Goal: Information Seeking & Learning: Check status

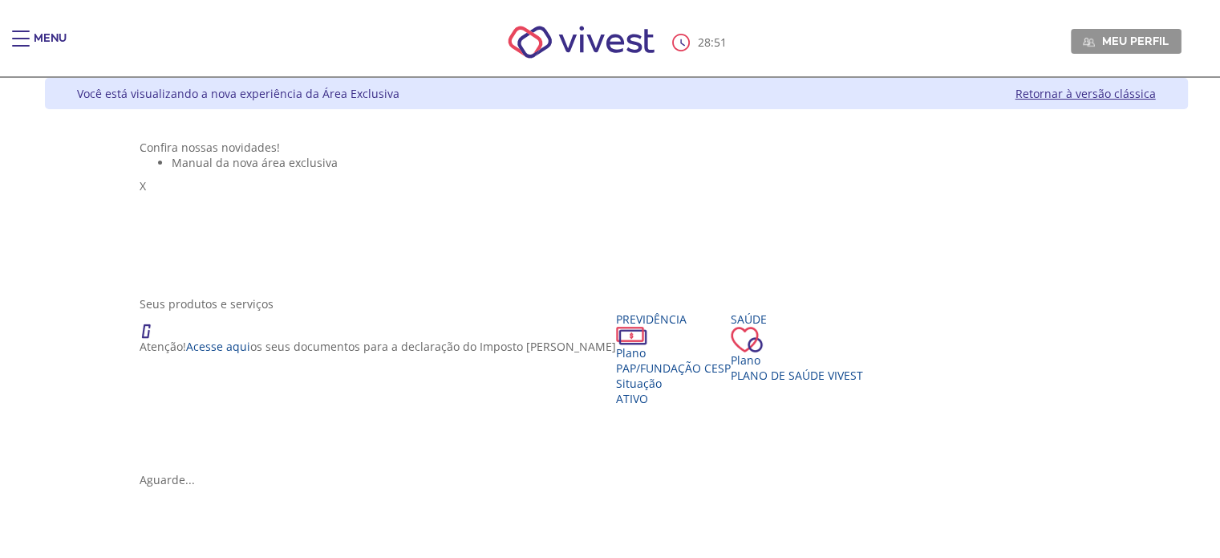
scroll to position [80, 0]
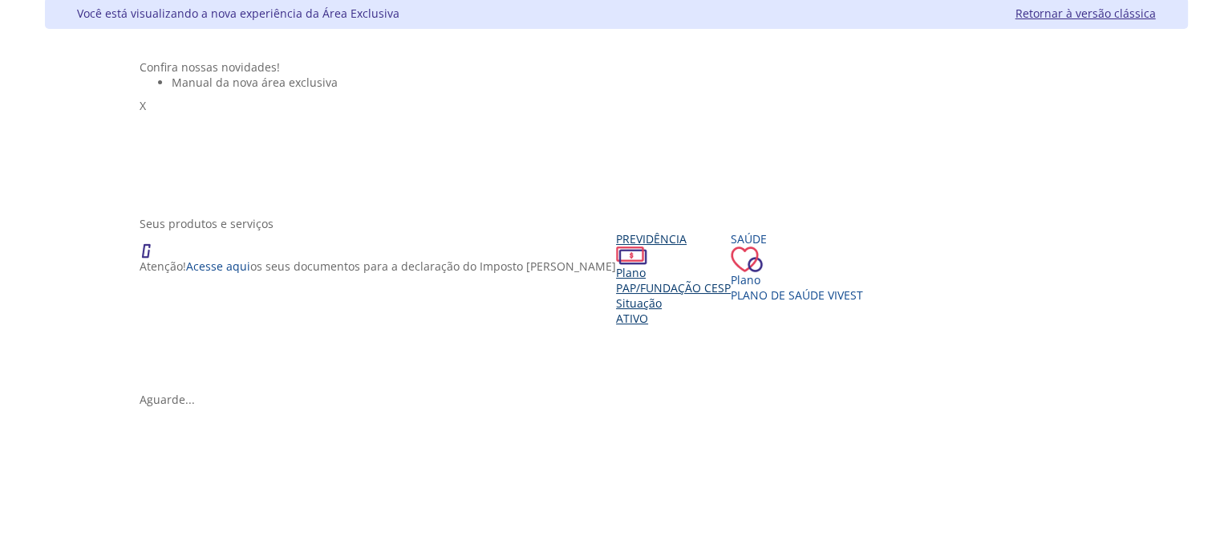
click at [616, 326] on div "Previdência Plano PAP/Fundação CESP Situação Ativo" at bounding box center [673, 278] width 115 height 95
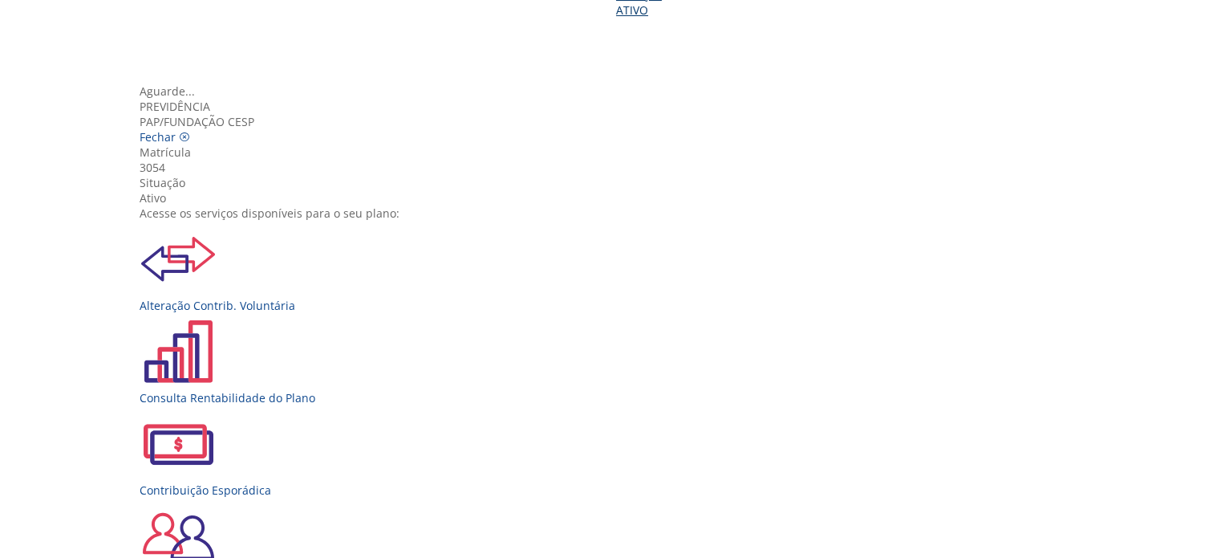
scroll to position [178, 0]
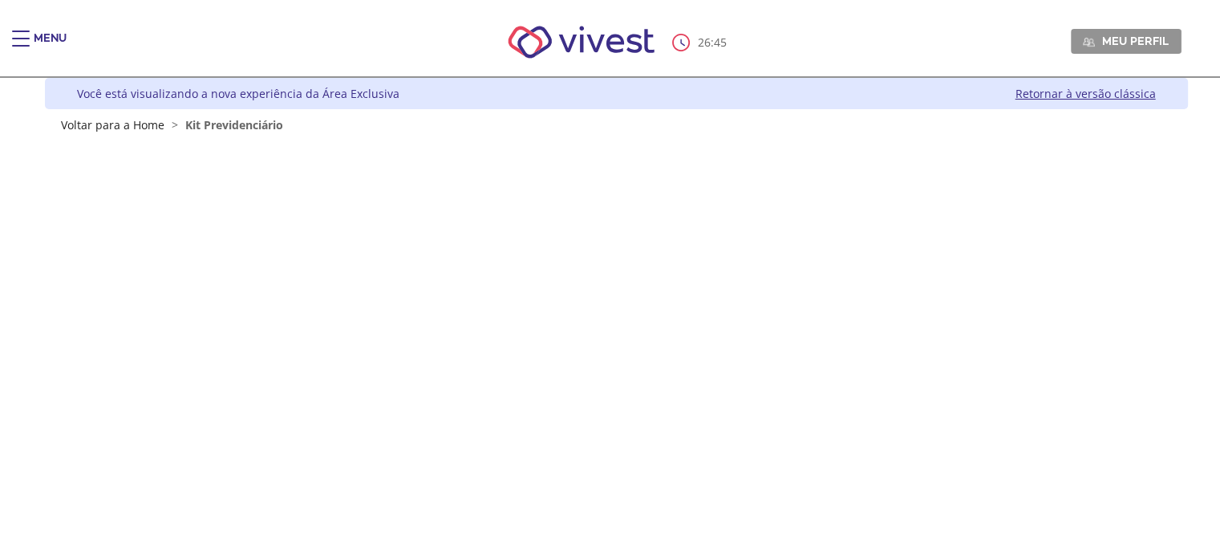
click at [18, 47] on div "Main header" at bounding box center [21, 46] width 18 height 32
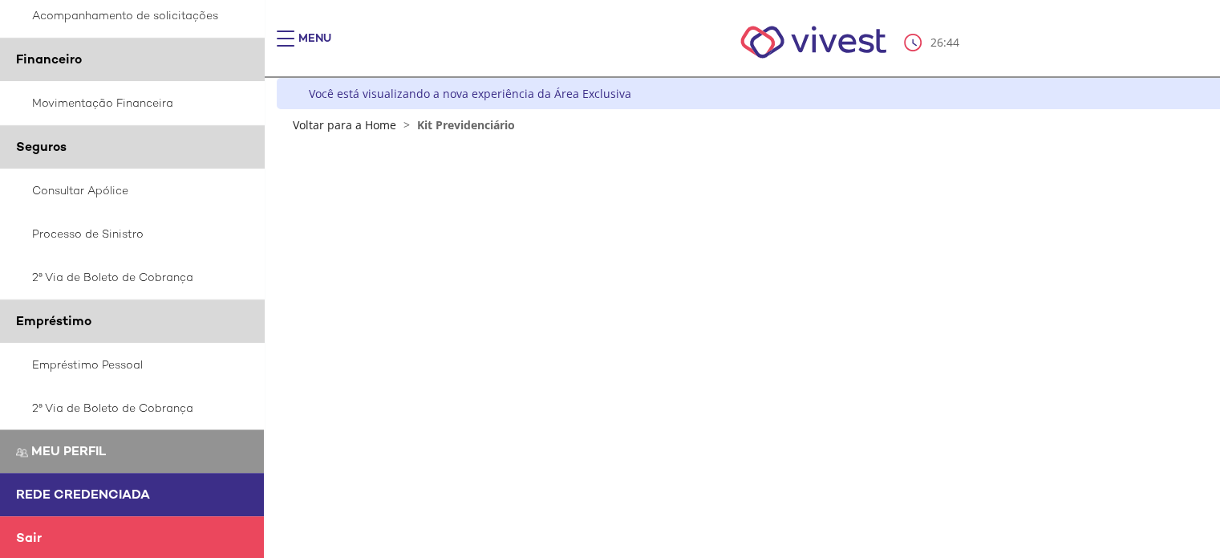
scroll to position [80, 0]
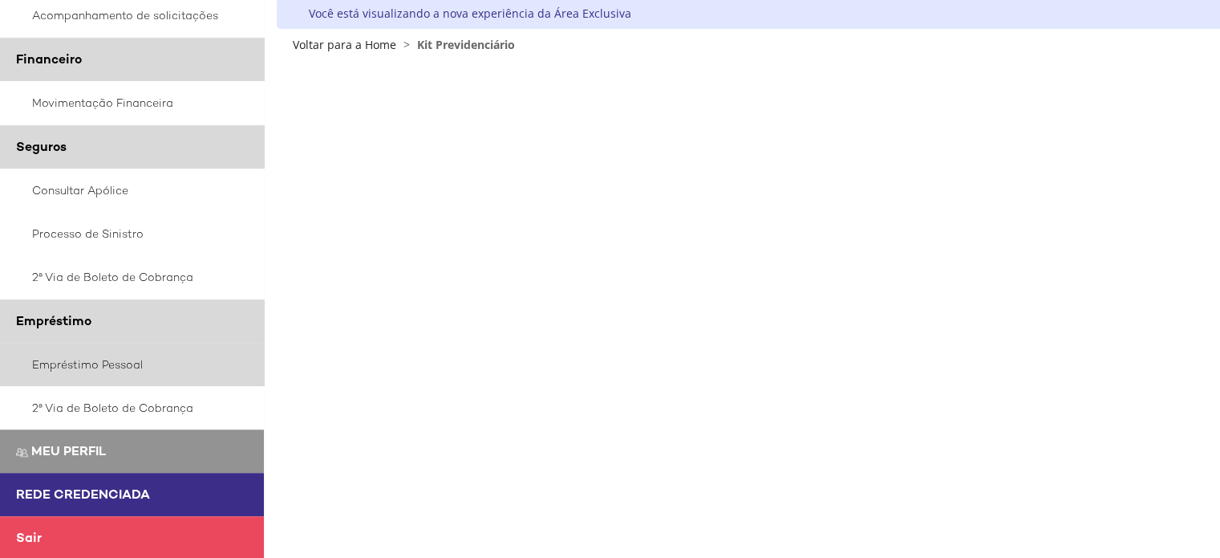
click at [89, 359] on link "Empréstimo Pessoal" at bounding box center [132, 364] width 265 height 43
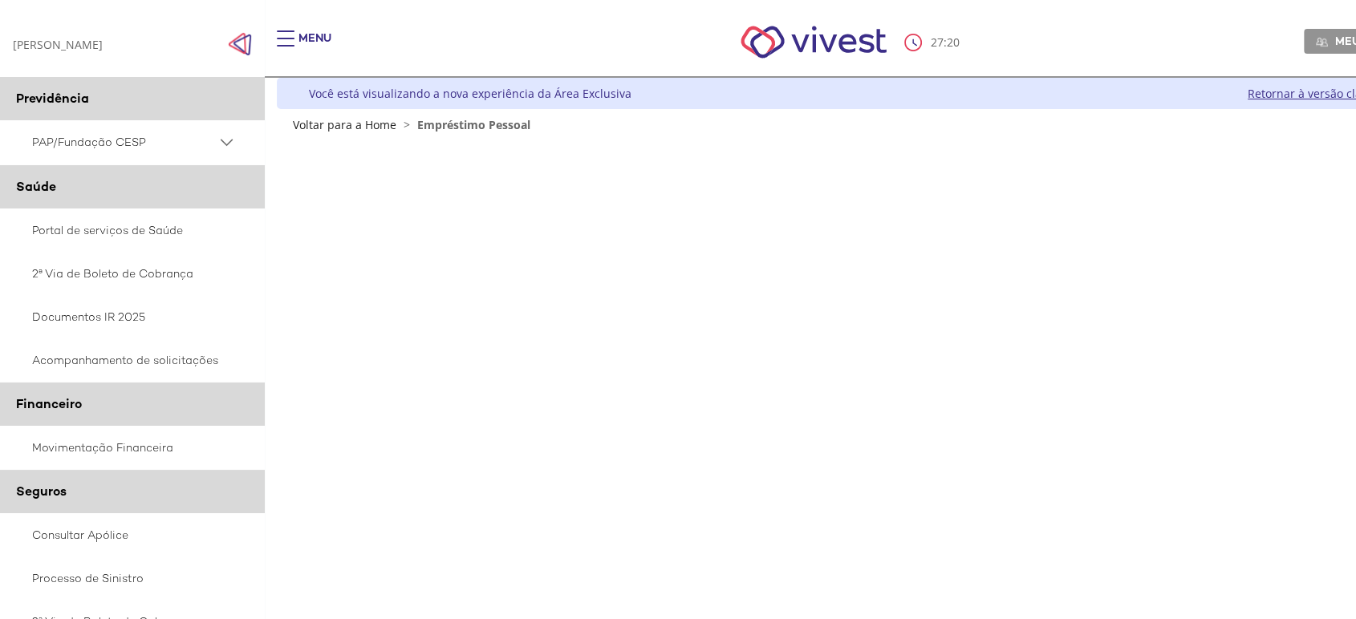
click at [95, 144] on span "PAP/Fundação CESP" at bounding box center [124, 142] width 185 height 20
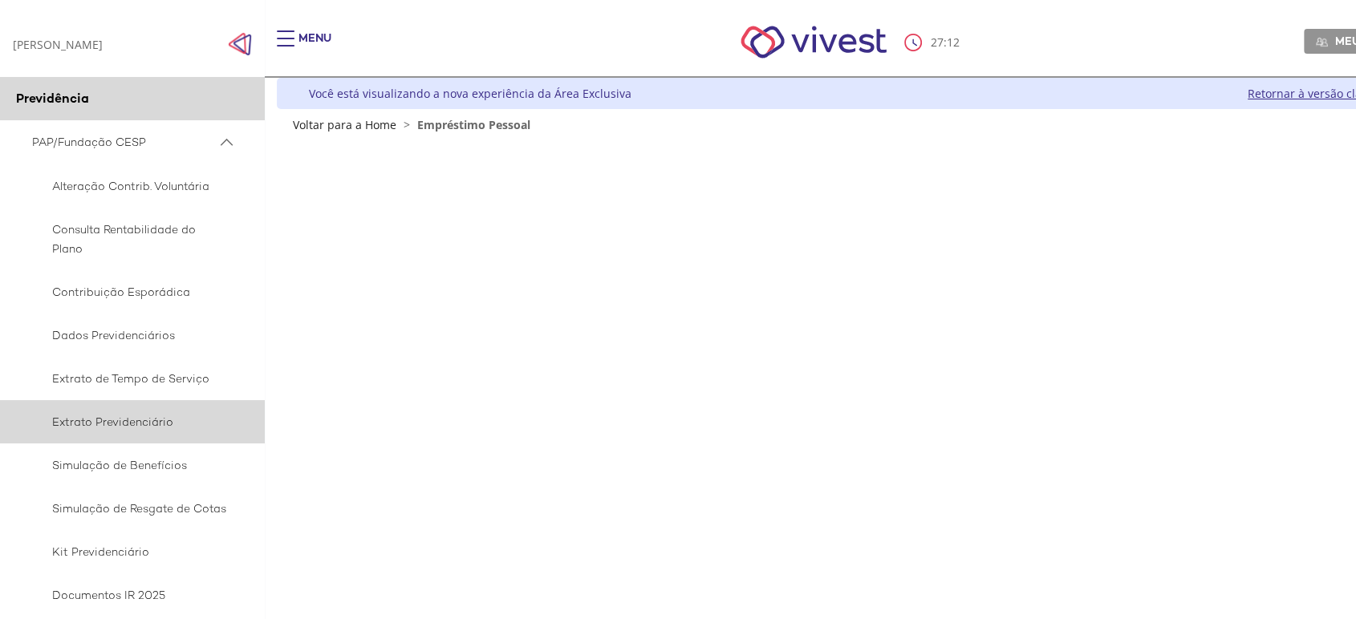
click at [110, 419] on span "Extrato Previdenciário" at bounding box center [129, 421] width 195 height 19
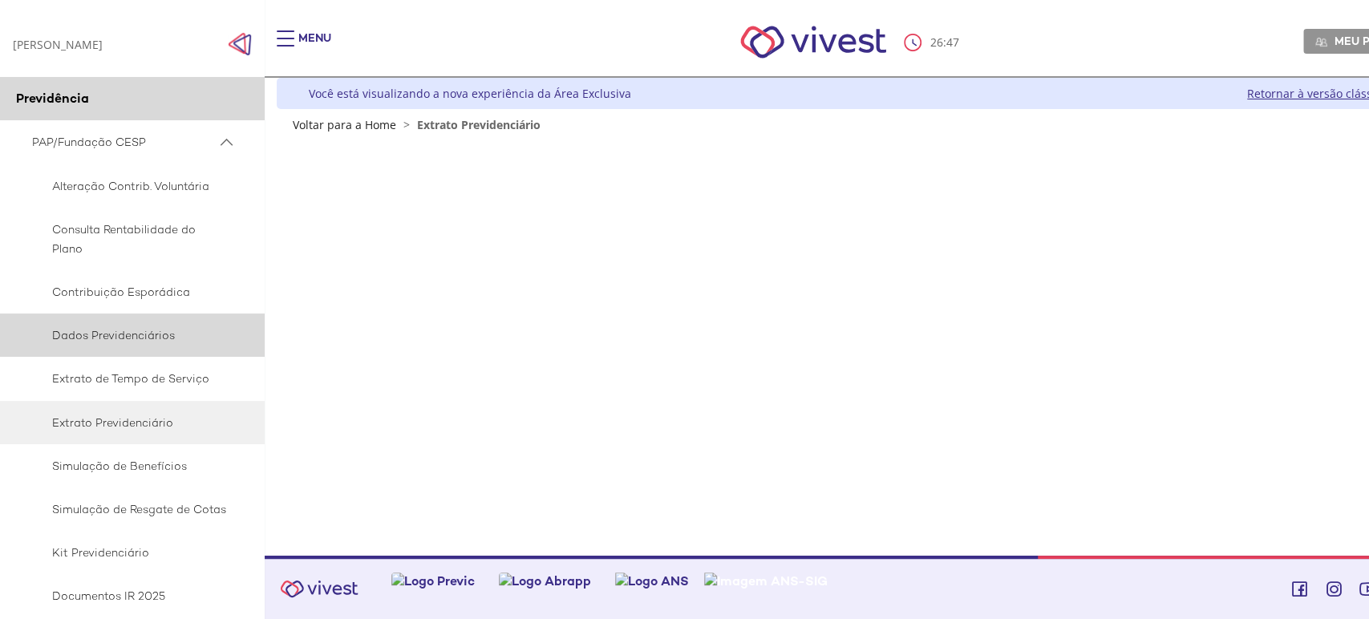
click at [91, 331] on span "Dados Previdenciários" at bounding box center [129, 335] width 195 height 19
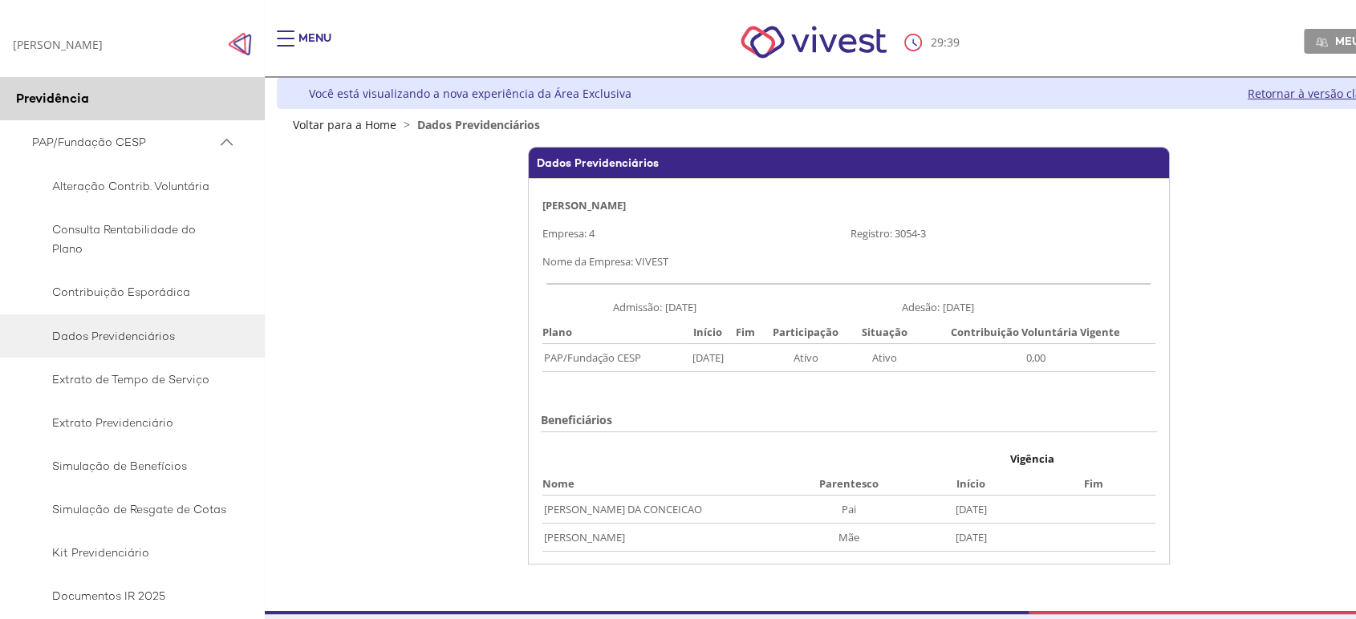
scroll to position [55, 0]
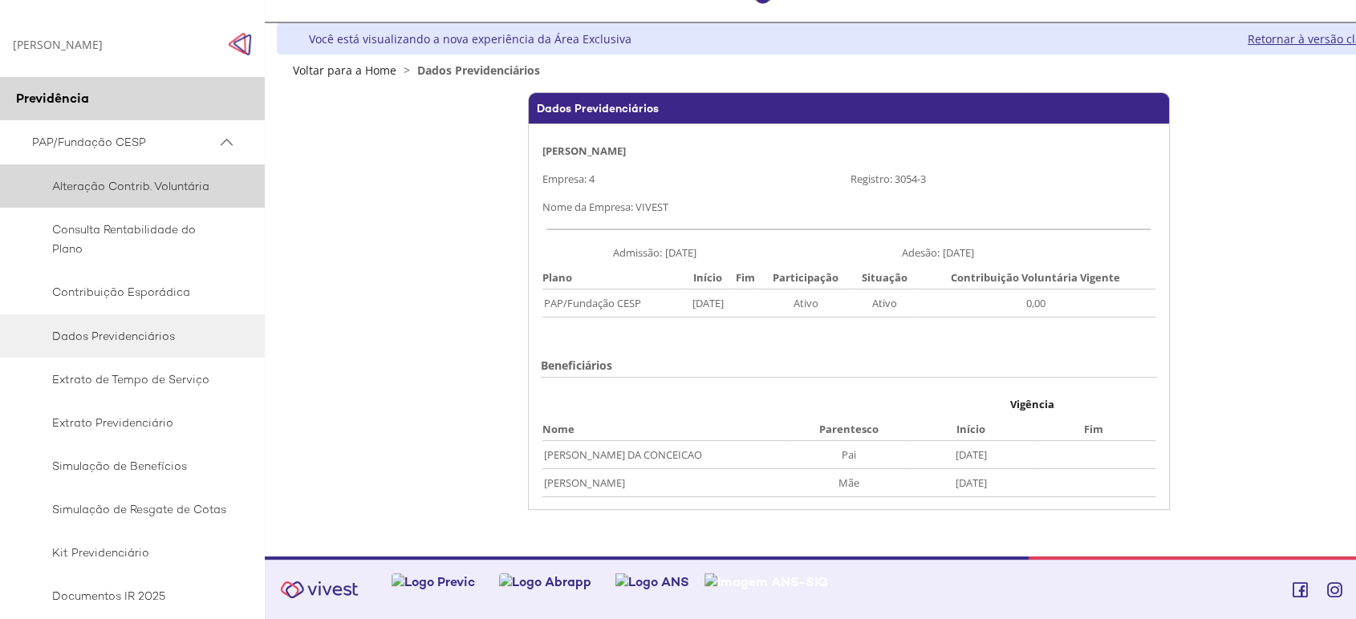
click at [98, 193] on span "Alteração Contrib. Voluntária" at bounding box center [129, 185] width 195 height 19
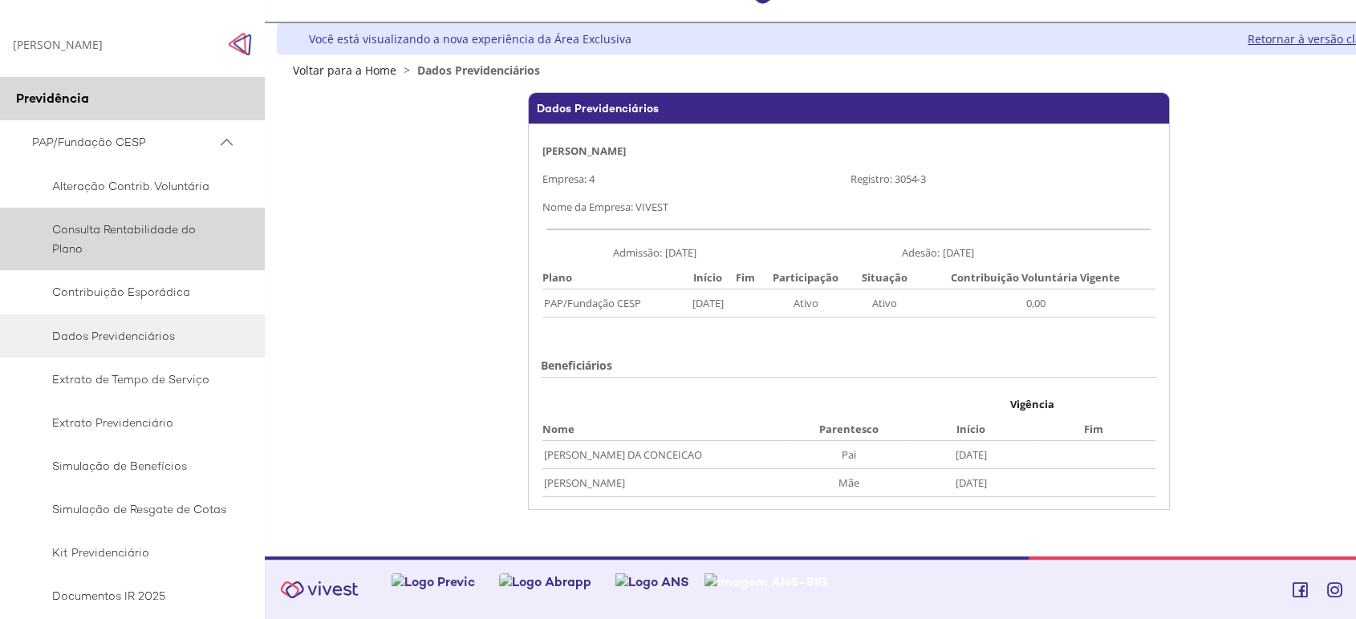
click at [124, 239] on span "Consulta Rentabilidade do Plano" at bounding box center [129, 239] width 195 height 39
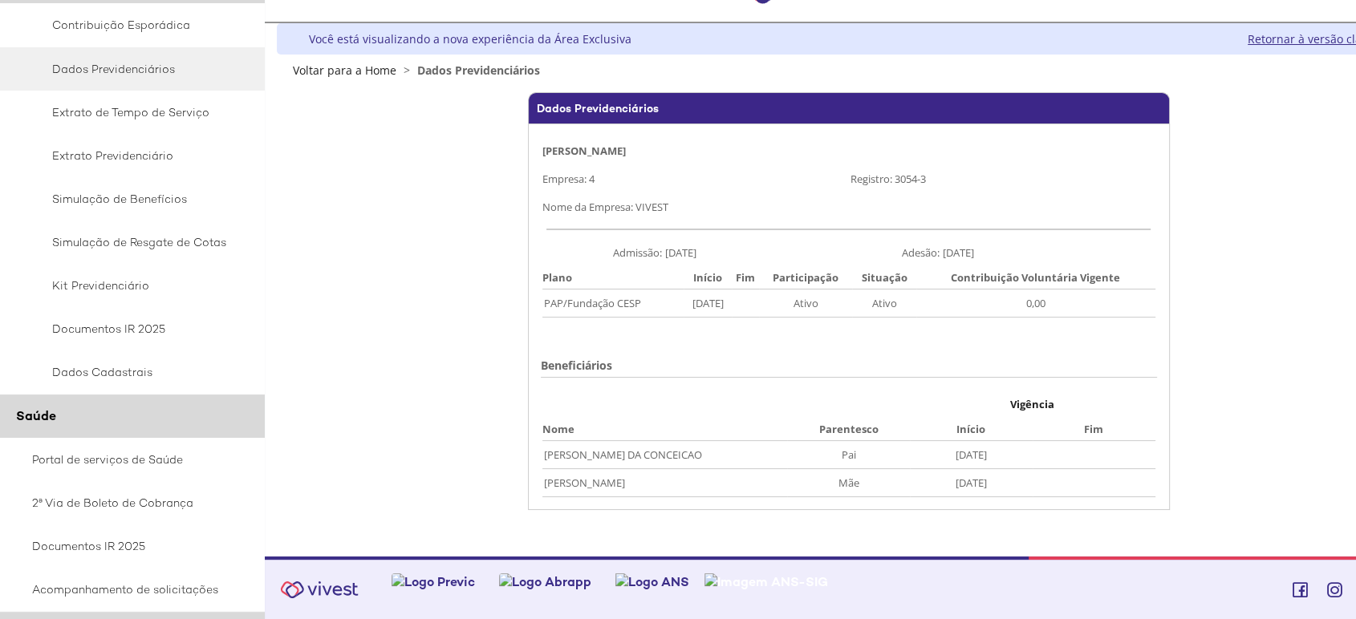
scroll to position [178, 0]
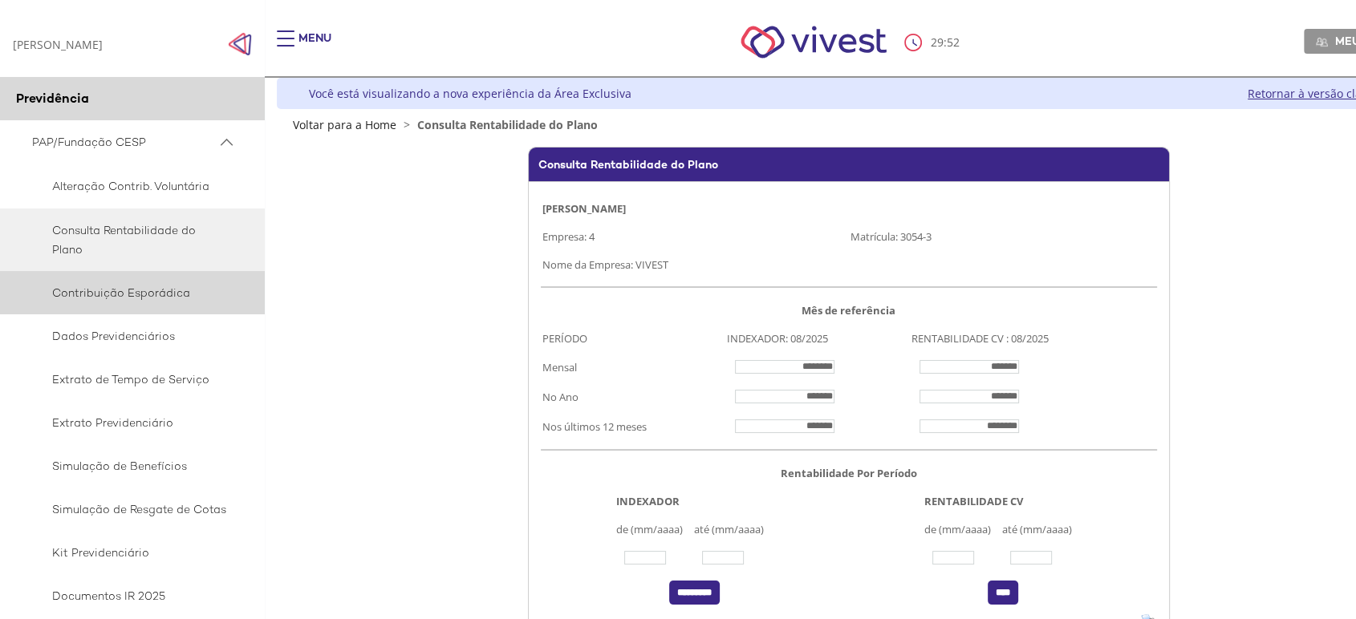
click at [128, 294] on span "Contribuição Esporádica" at bounding box center [129, 292] width 195 height 19
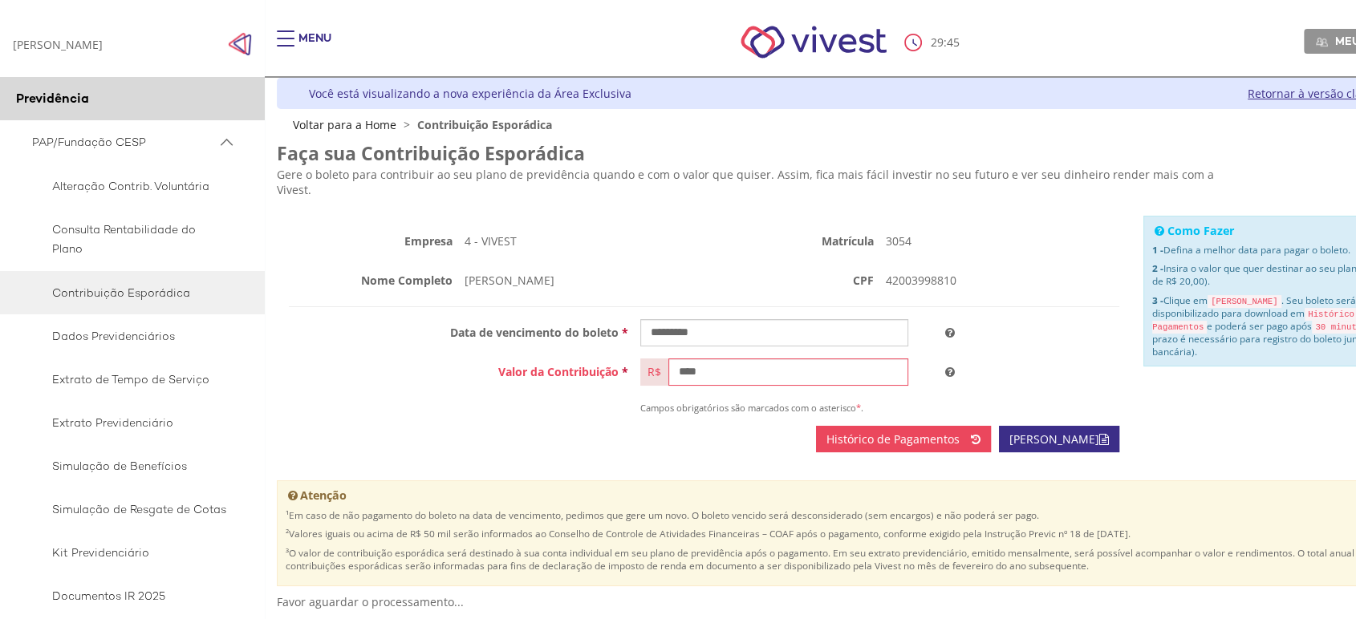
drag, startPoint x: 99, startPoint y: 142, endPoint x: 107, endPoint y: 162, distance: 21.9
click at [99, 142] on span "PAP/Fundação CESP" at bounding box center [124, 142] width 185 height 20
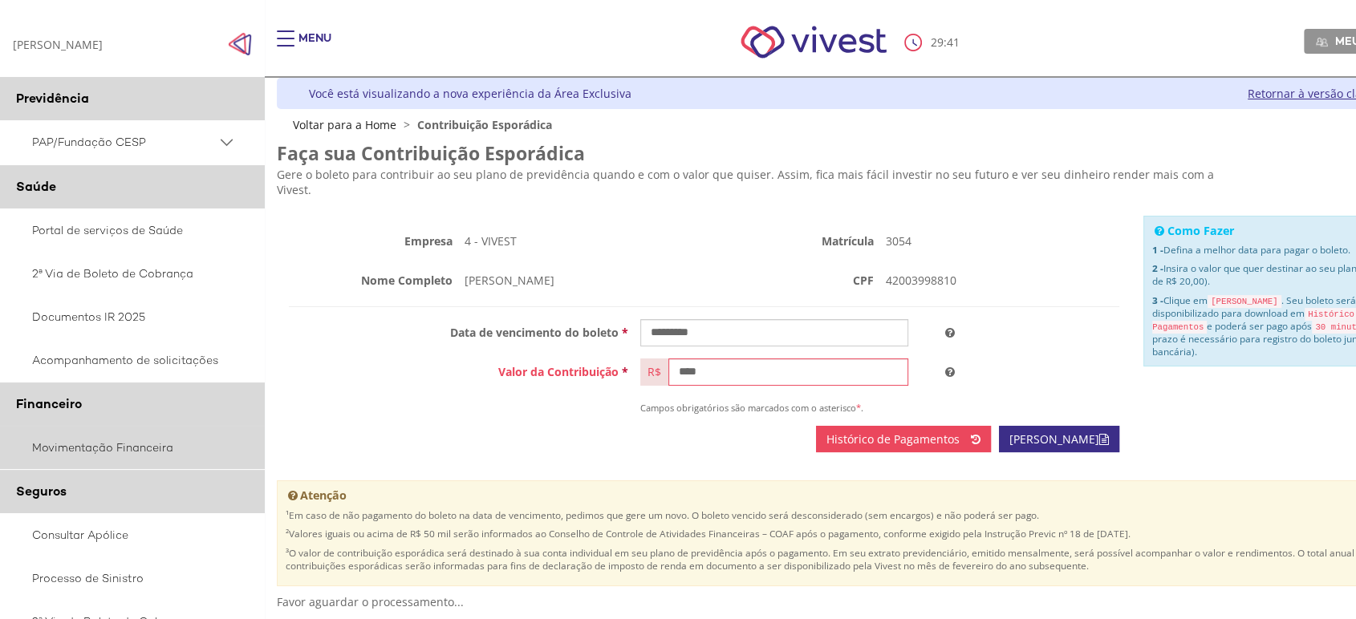
click at [129, 452] on link "Movimentação Financeira" at bounding box center [132, 447] width 265 height 43
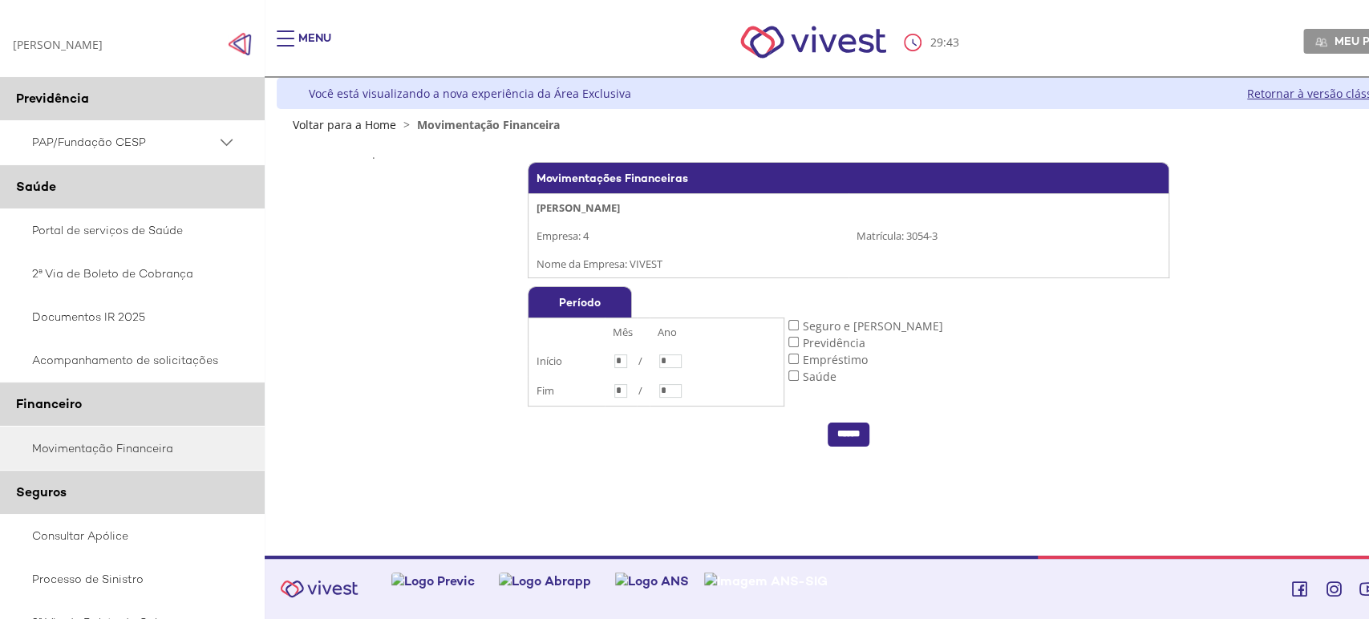
click at [800, 340] on td "Seguro e Pecúlio Previdência Empréstimo Saúde" at bounding box center [977, 350] width 385 height 128
click at [58, 140] on span "PAP/Fundação CESP" at bounding box center [124, 142] width 185 height 20
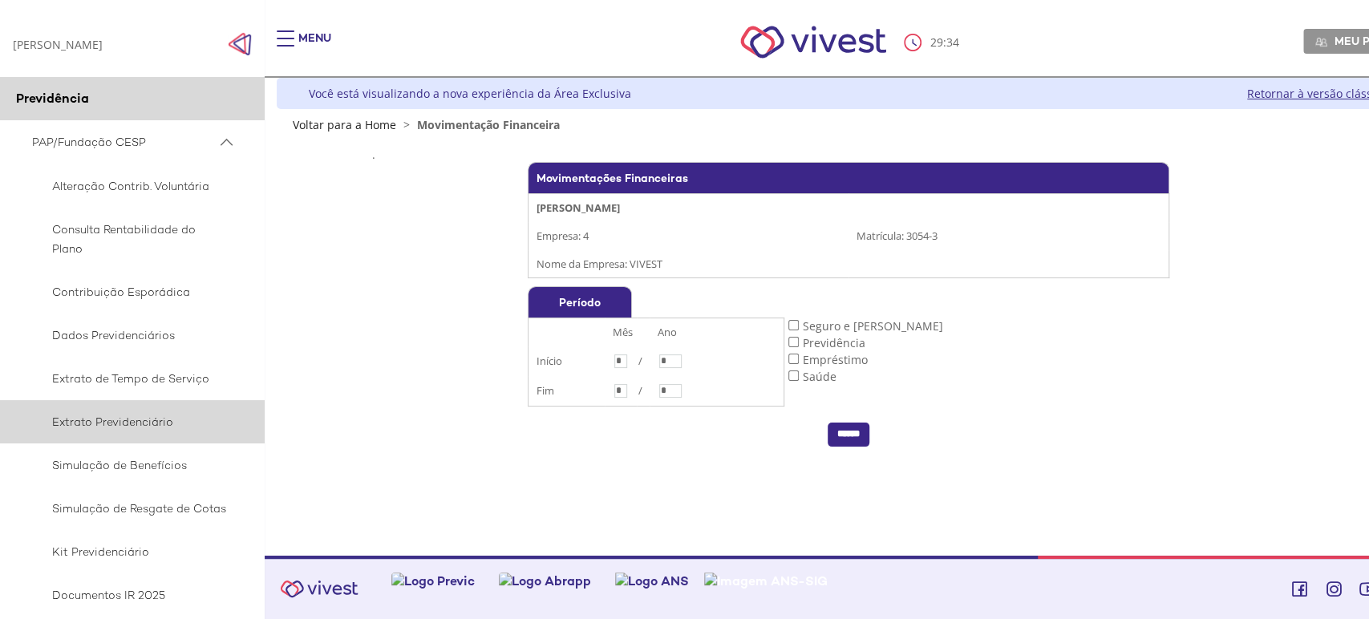
click at [128, 422] on span "Extrato Previdenciário" at bounding box center [129, 421] width 195 height 19
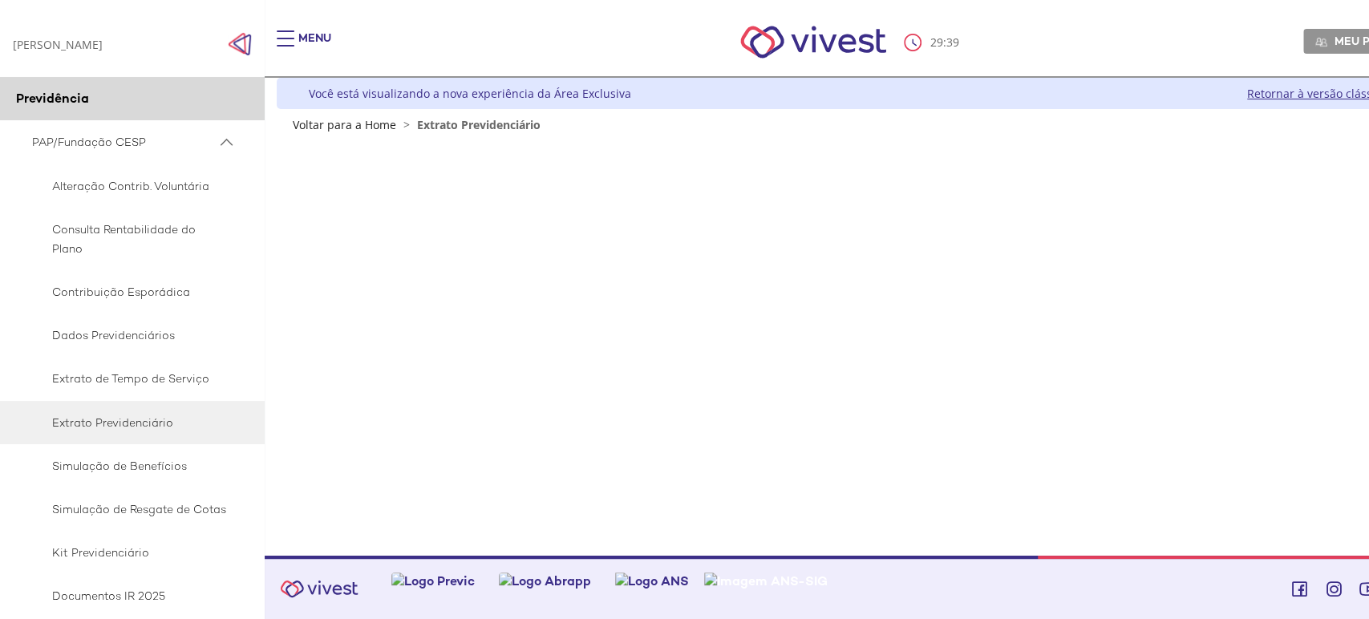
click at [245, 46] on img "Click to close side navigation." at bounding box center [240, 44] width 24 height 24
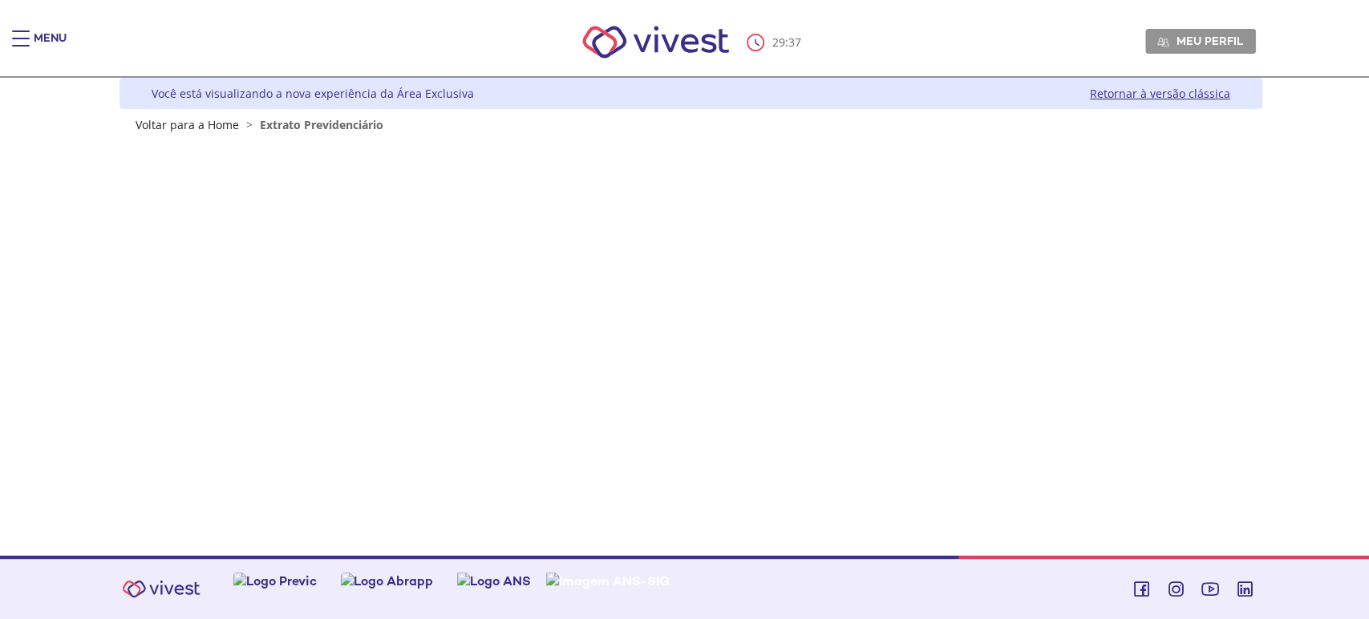
click at [18, 37] on div "Main header" at bounding box center [21, 46] width 18 height 32
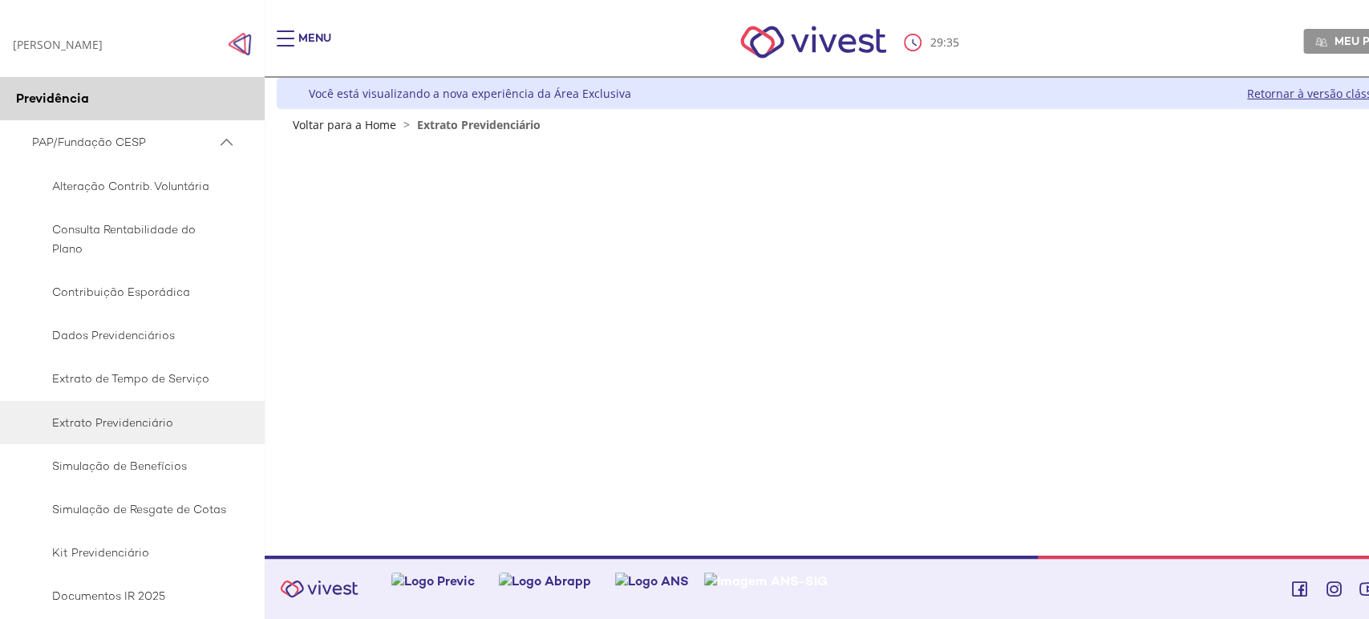
click at [303, 39] on div "Menu" at bounding box center [314, 46] width 33 height 32
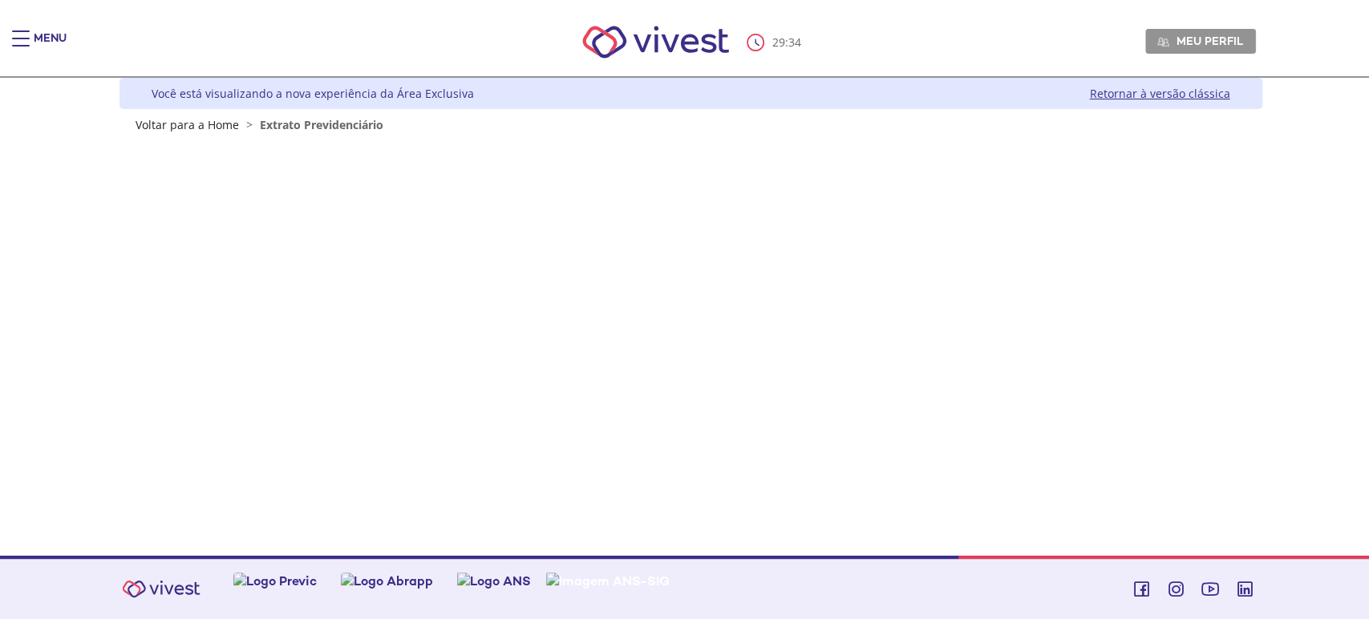
click at [26, 38] on span "Main header" at bounding box center [21, 39] width 18 height 2
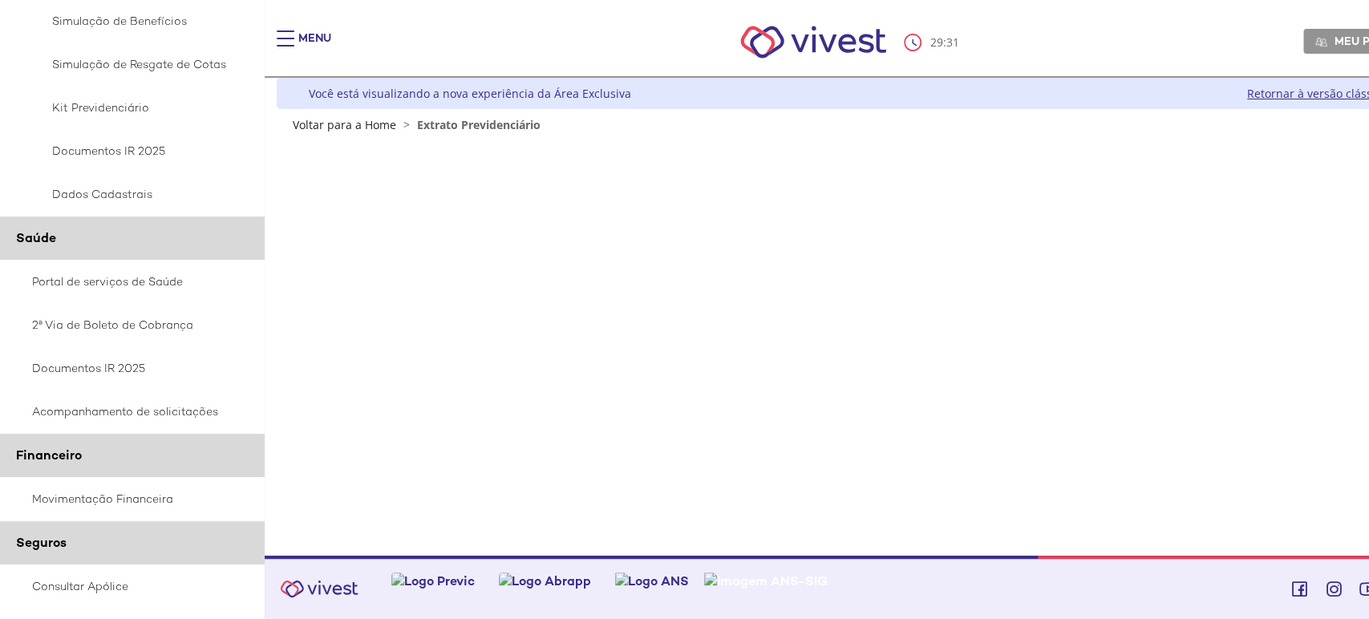
scroll to position [781, 0]
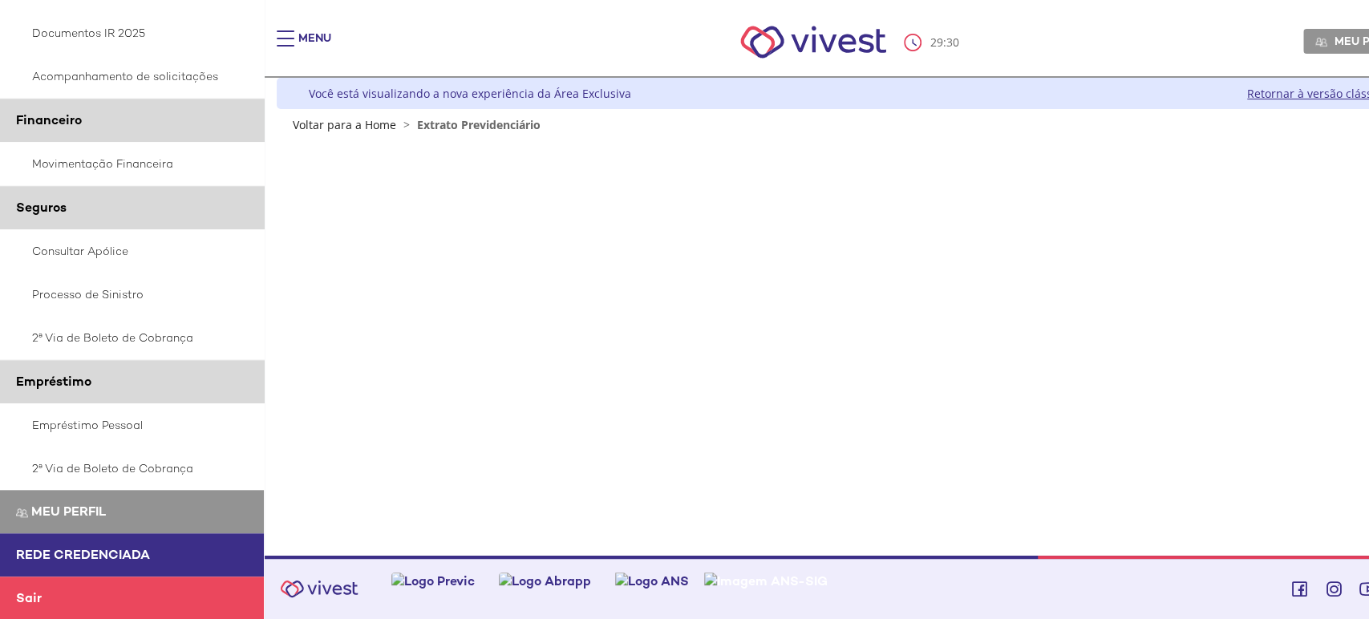
click at [100, 547] on span "Rede Credenciada" at bounding box center [83, 554] width 134 height 17
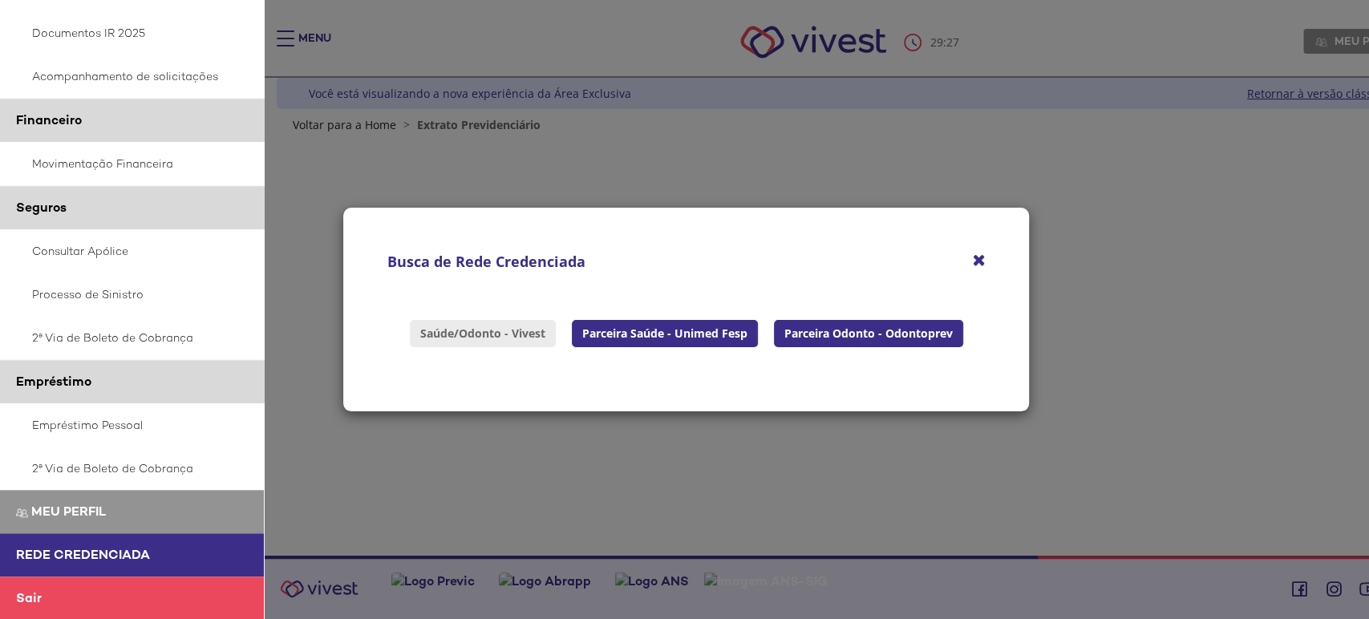
click at [468, 338] on link "Saúde/Odonto - Vivest" at bounding box center [483, 333] width 146 height 27
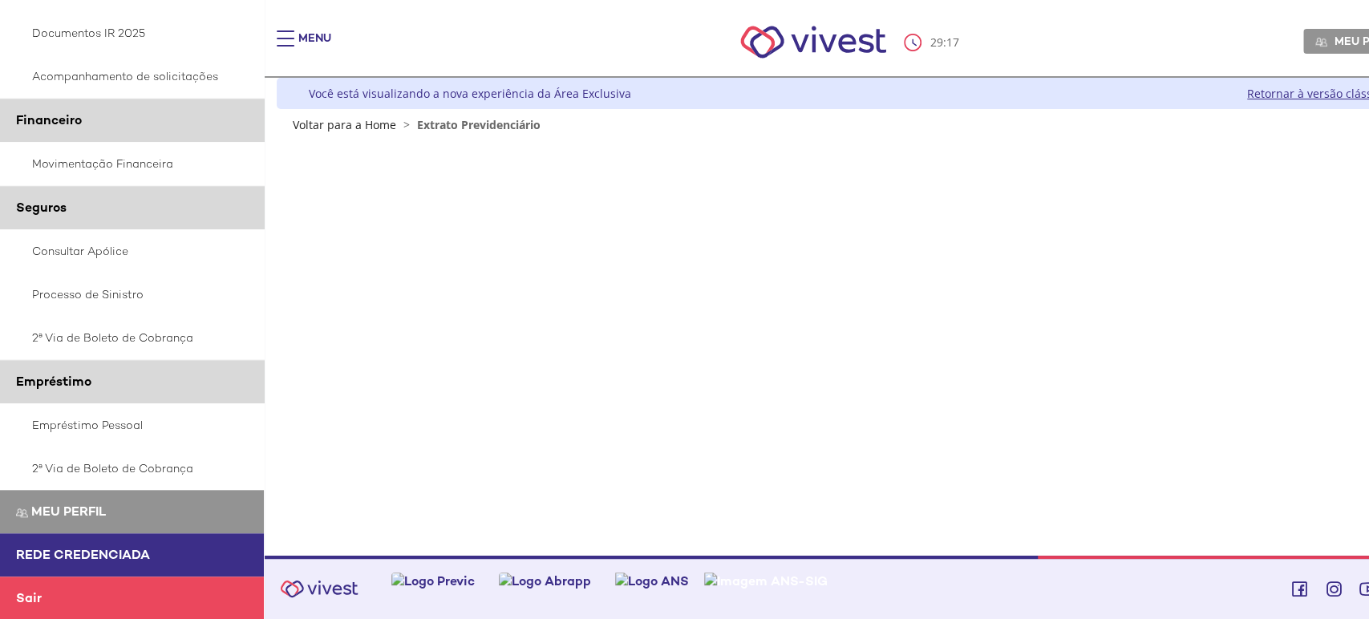
click at [26, 584] on link "Sair" at bounding box center [132, 598] width 264 height 43
